Goal: Obtain resource: Download file/media

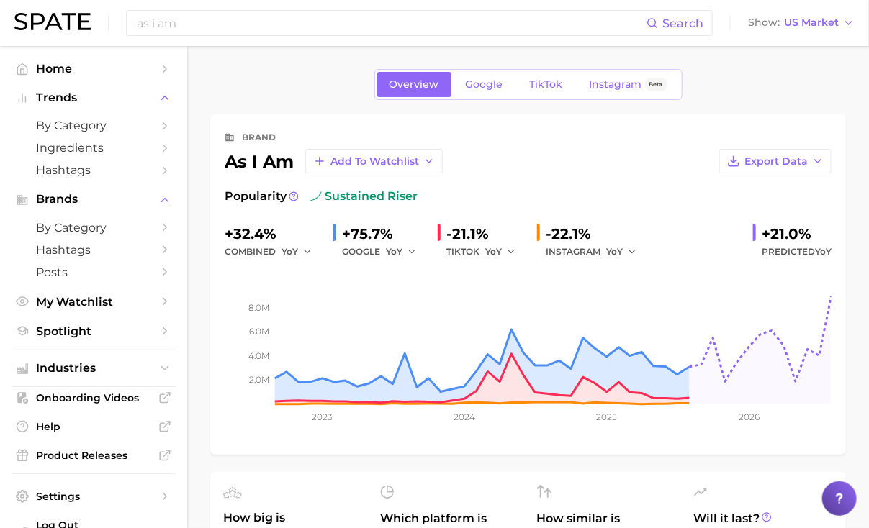
click at [541, 94] on link "TikTok" at bounding box center [546, 84] width 58 height 25
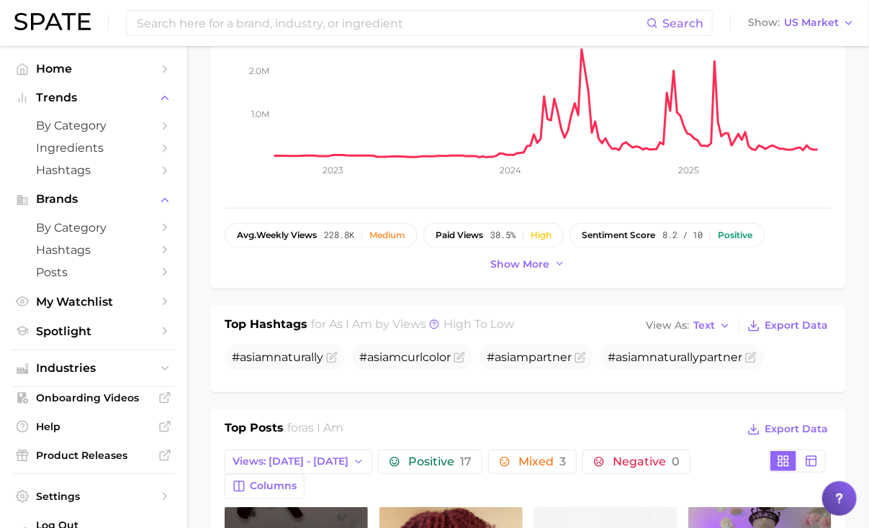
scroll to position [243, 0]
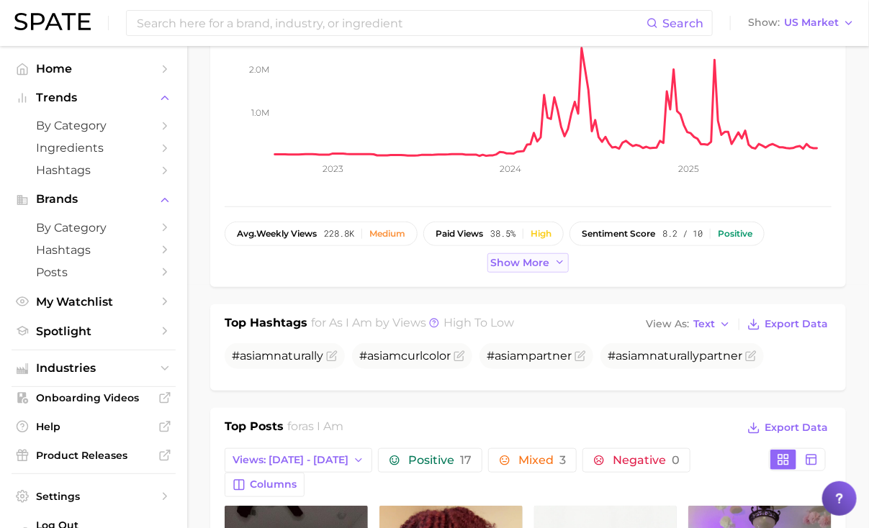
click at [528, 264] on span "Show more" at bounding box center [520, 263] width 59 height 12
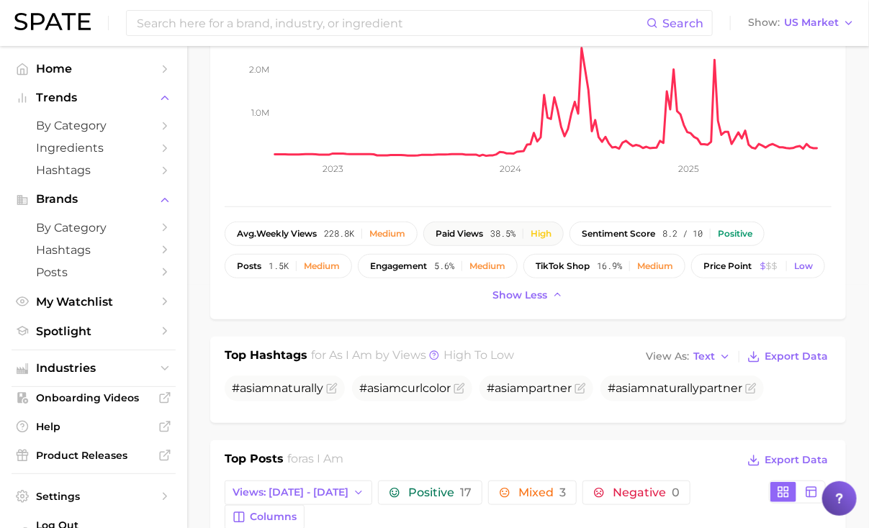
click at [551, 235] on div "High" at bounding box center [540, 234] width 21 height 10
click at [685, 230] on span "8.2 / 10" at bounding box center [682, 234] width 40 height 10
click at [744, 229] on div "Positive" at bounding box center [735, 234] width 35 height 10
click at [752, 232] on div "Positive" at bounding box center [735, 234] width 35 height 10
click at [665, 266] on div "Medium" at bounding box center [655, 266] width 36 height 10
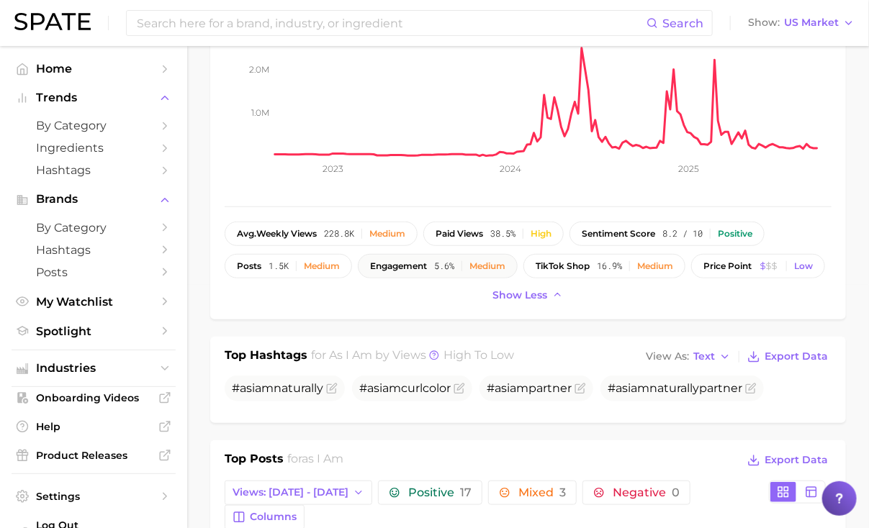
click at [499, 269] on div "Medium" at bounding box center [487, 266] width 36 height 10
click at [666, 257] on button "TikTok shop 16.9% Medium" at bounding box center [604, 266] width 162 height 24
click at [512, 268] on button "engagement 5.6% Medium" at bounding box center [438, 266] width 160 height 24
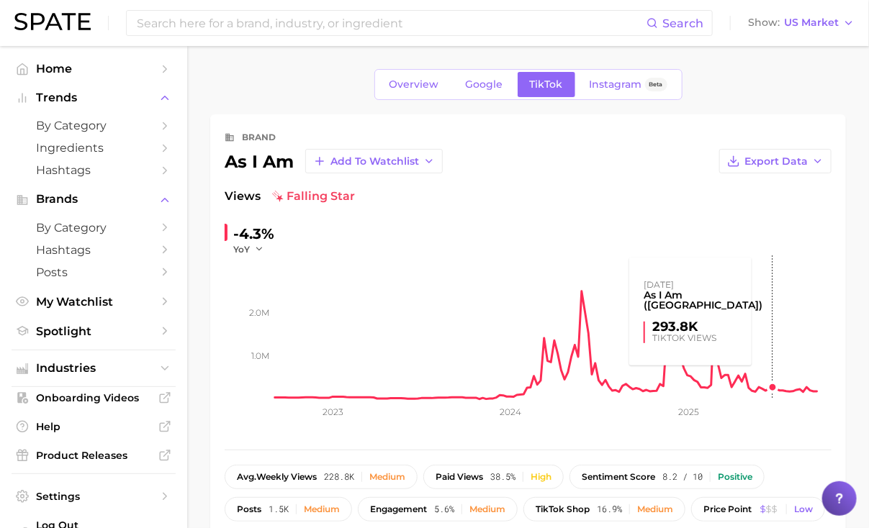
scroll to position [69, 0]
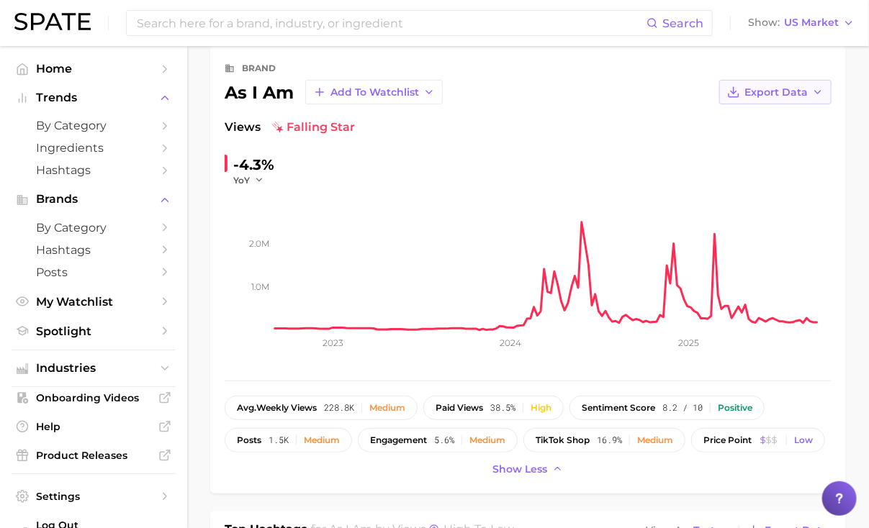
click at [790, 87] on span "Export Data" at bounding box center [775, 92] width 63 height 12
click at [782, 114] on button "Time Series CSV" at bounding box center [752, 119] width 158 height 26
click at [515, 471] on span "Show less" at bounding box center [520, 470] width 55 height 12
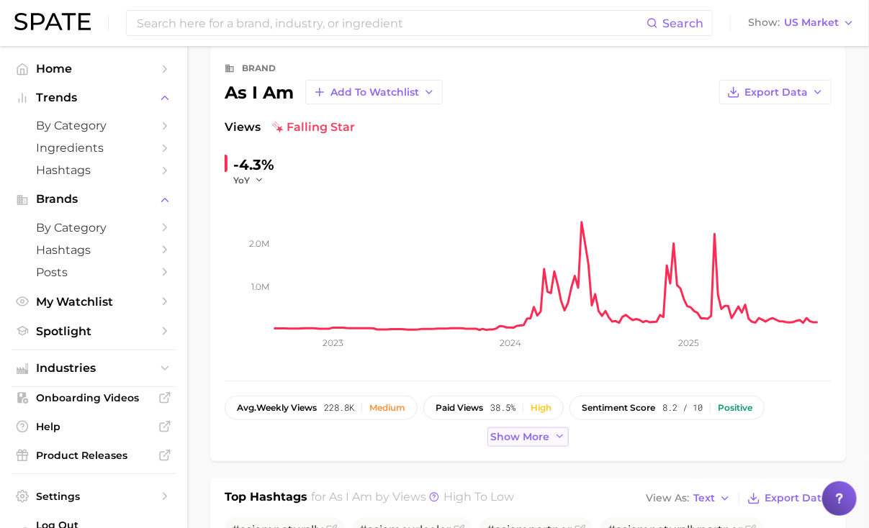
click at [532, 440] on span "Show more" at bounding box center [520, 437] width 59 height 12
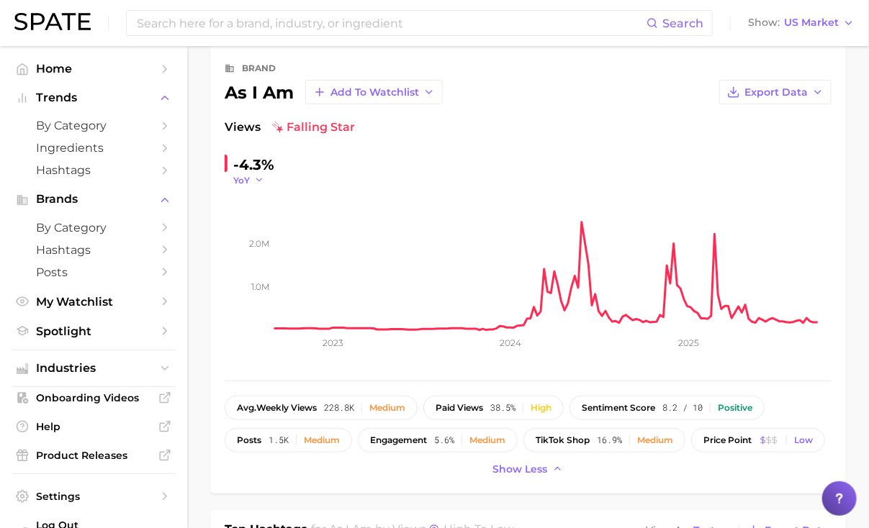
click at [256, 181] on icon "button" at bounding box center [259, 180] width 10 height 10
click at [265, 225] on button "QoQ" at bounding box center [312, 227] width 158 height 26
click at [250, 183] on span "QoQ" at bounding box center [243, 180] width 20 height 12
click at [264, 248] on span "MoM" at bounding box center [252, 252] width 25 height 12
click at [259, 176] on icon "button" at bounding box center [264, 180] width 10 height 10
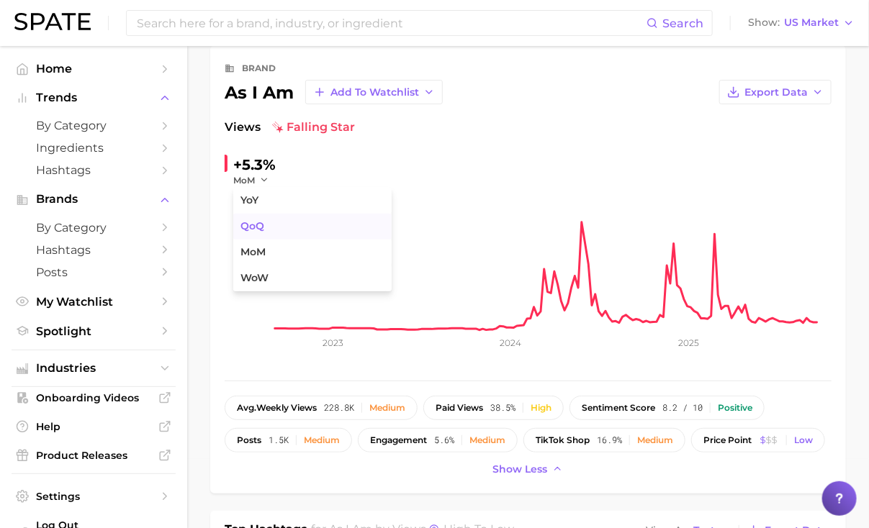
click at [268, 232] on button "QoQ" at bounding box center [312, 227] width 158 height 26
